Goal: Information Seeking & Learning: Learn about a topic

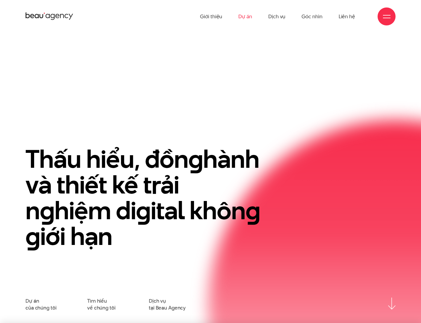
click at [245, 18] on link "Dự án" at bounding box center [245, 16] width 14 height 33
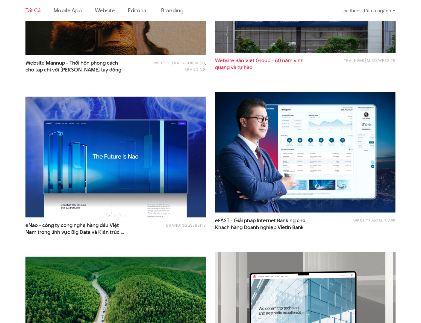
scroll to position [606, 0]
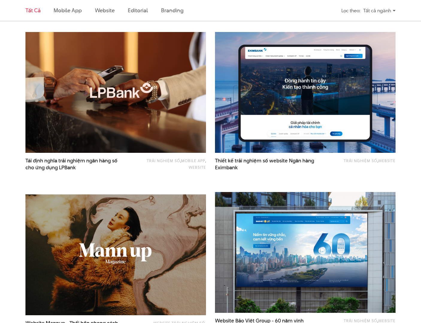
scroll to position [219, 0]
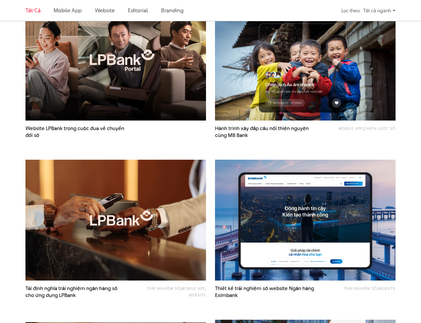
click at [130, 104] on img at bounding box center [115, 60] width 198 height 133
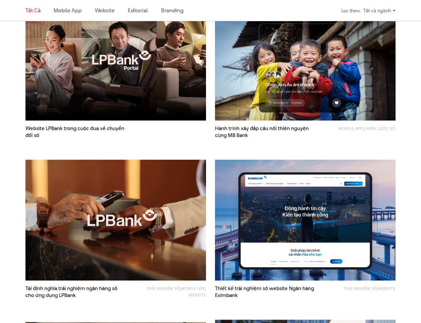
click at [173, 202] on img at bounding box center [115, 220] width 198 height 133
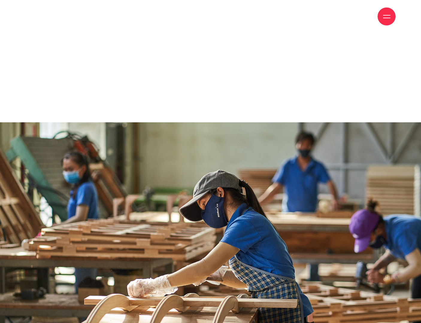
scroll to position [6471, 0]
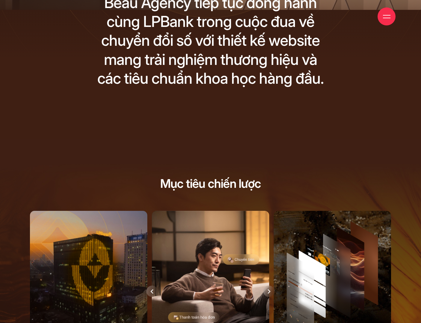
scroll to position [366, 0]
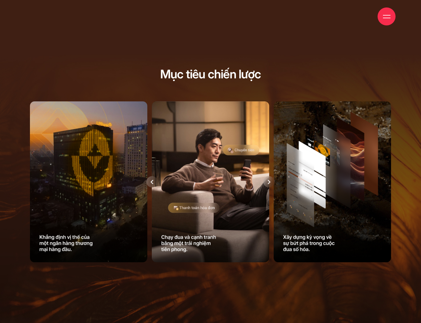
click at [268, 184] on icon at bounding box center [268, 182] width 3 height 4
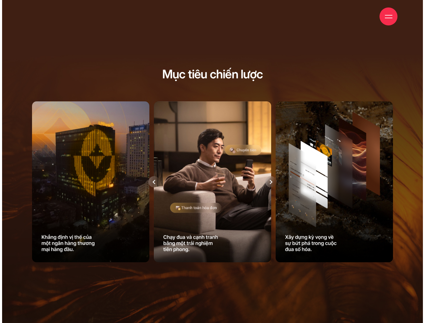
scroll to position [0, 0]
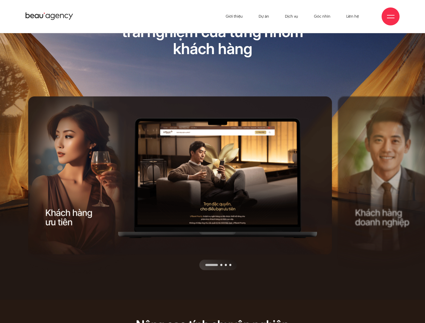
drag, startPoint x: 237, startPoint y: 183, endPoint x: 162, endPoint y: 182, distance: 74.5
click at [162, 270] on div at bounding box center [181, 270] width 307 height 0
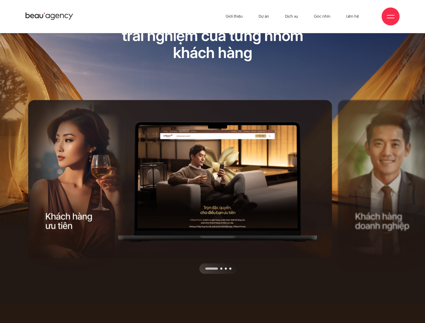
drag, startPoint x: 253, startPoint y: 206, endPoint x: 181, endPoint y: 204, distance: 71.8
click at [164, 274] on div at bounding box center [181, 274] width 307 height 0
click at [222, 260] on div "Next slide" at bounding box center [257, 187] width 153 height 174
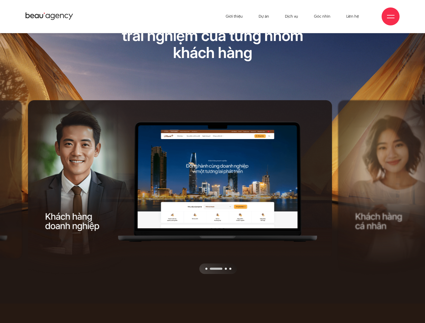
click at [227, 264] on div "Next slide" at bounding box center [257, 187] width 153 height 174
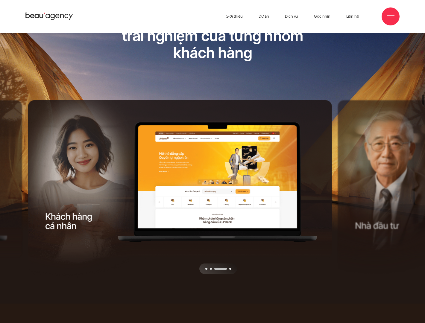
click at [227, 264] on div "Next slide" at bounding box center [257, 187] width 153 height 174
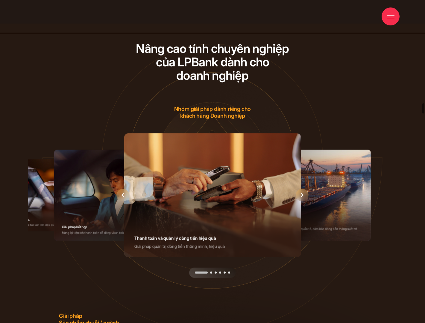
click at [227, 267] on div at bounding box center [212, 272] width 47 height 10
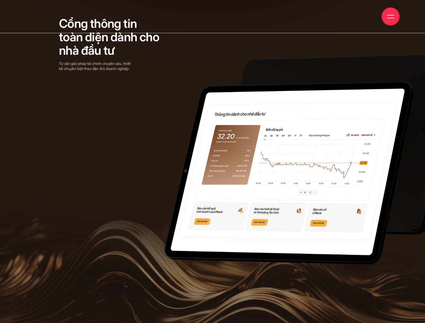
click at [88, 145] on span at bounding box center [78, 146] width 157 height 131
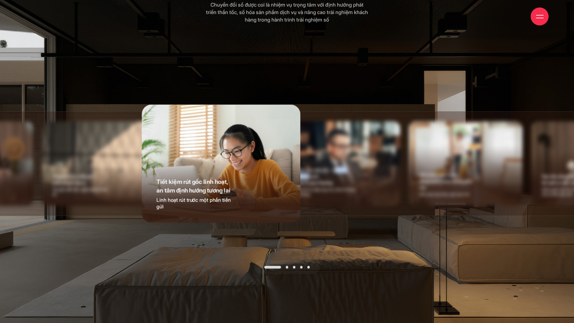
drag, startPoint x: 332, startPoint y: 169, endPoint x: 301, endPoint y: 171, distance: 30.6
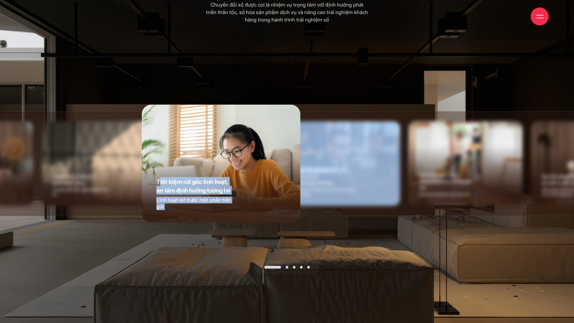
click at [304, 170] on div "Chuyển tiền miễn phí, kinh doanh như ý Chuyển tiền liên ngân hàng thuận lợi Chu…" at bounding box center [527, 163] width 1224 height 84
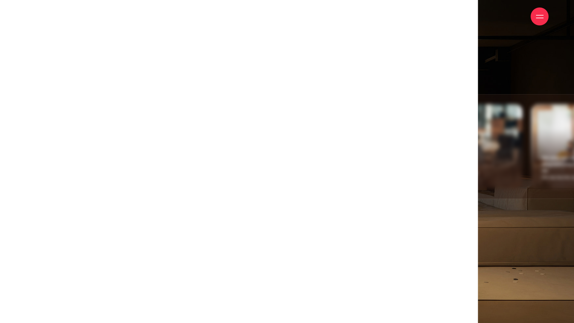
click at [420, 202] on div "Chuyển tiền miễn phí, kinh doanh như ý Chuyển tiền liên ngân hàng thuận lợi Chu…" at bounding box center [287, 168] width 574 height 323
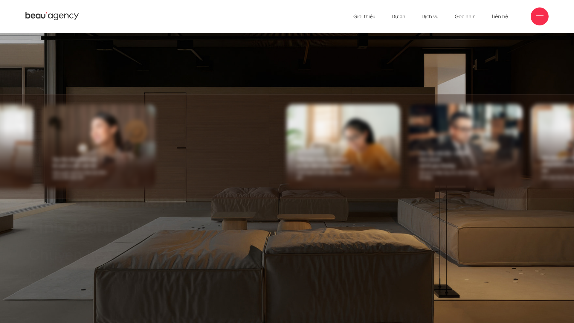
click at [420, 156] on img at bounding box center [465, 146] width 113 height 84
drag, startPoint x: 479, startPoint y: 168, endPoint x: 475, endPoint y: 171, distance: 4.7
click at [420, 168] on div "Cho vay siêu tốc - bứt tốc kinh doanh mở lối giao thương Gói tài trợ đáp ứng nh…" at bounding box center [448, 165] width 79 height 48
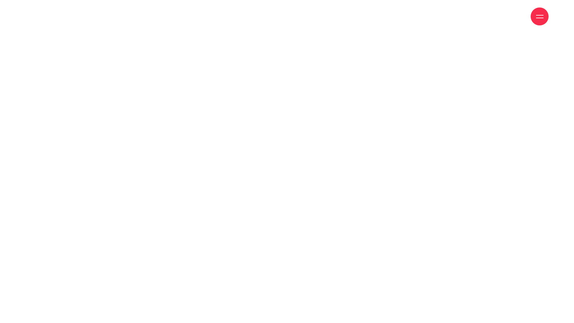
click at [352, 222] on div at bounding box center [287, 166] width 661 height 491
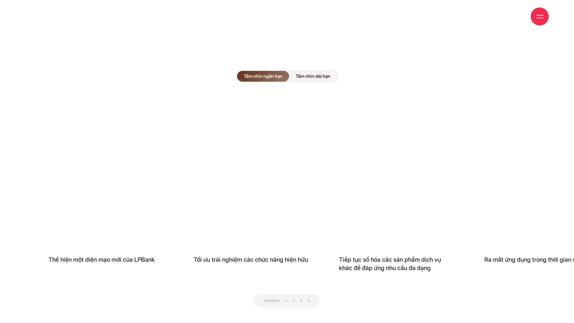
click at [316, 71] on span "Tầm nhìn dài hạn" at bounding box center [313, 76] width 48 height 11
